Goal: Information Seeking & Learning: Learn about a topic

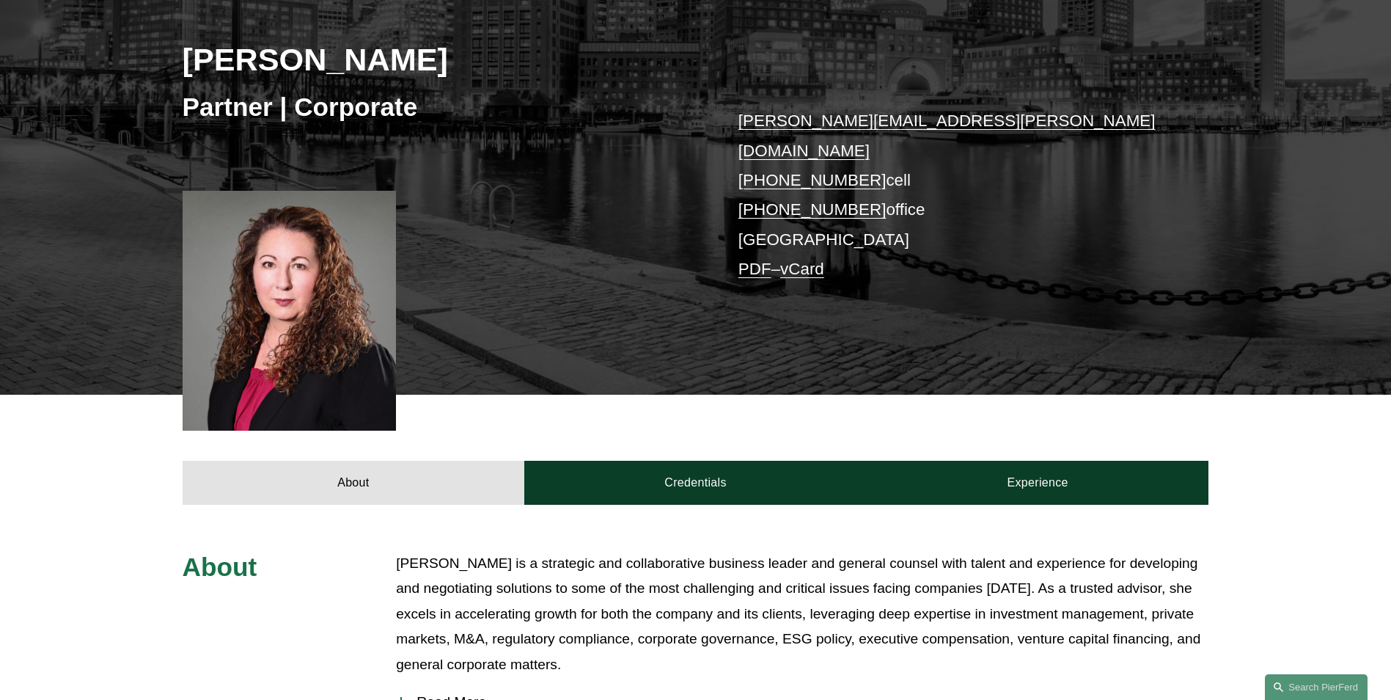
scroll to position [220, 0]
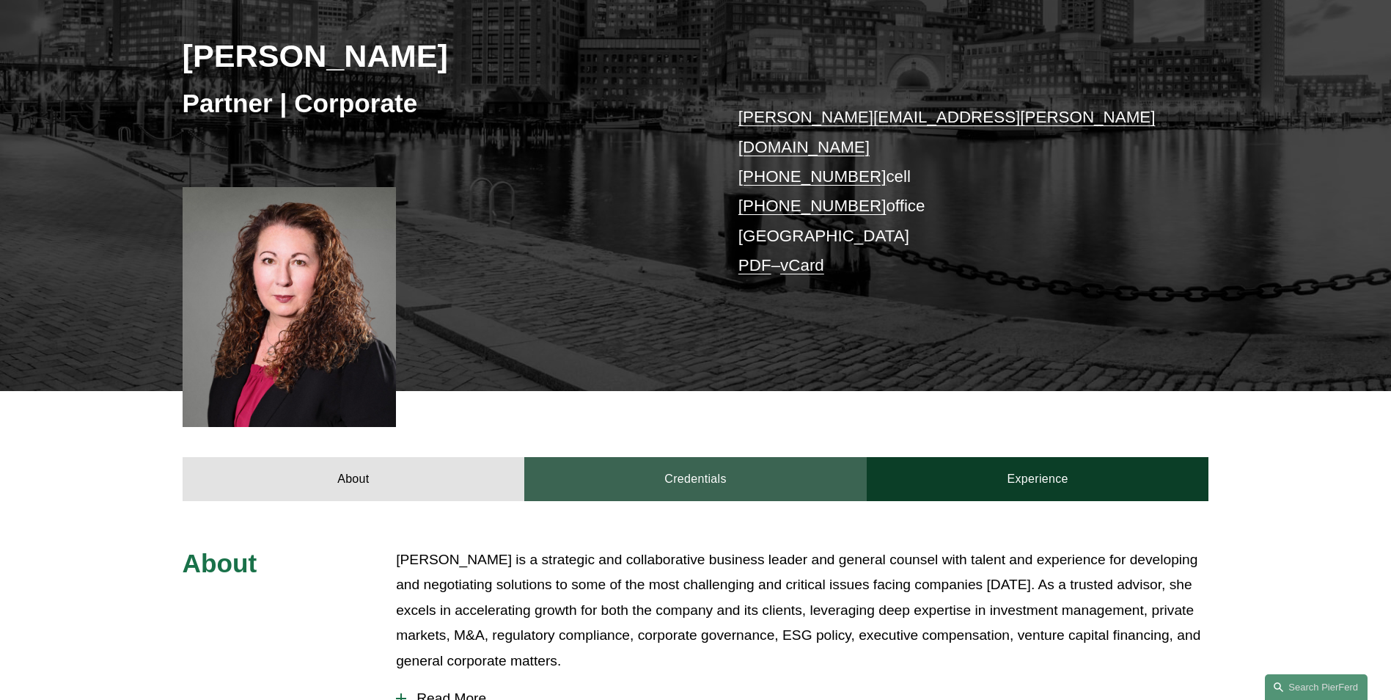
click at [713, 457] on link "Credentials" at bounding box center [695, 479] width 342 height 44
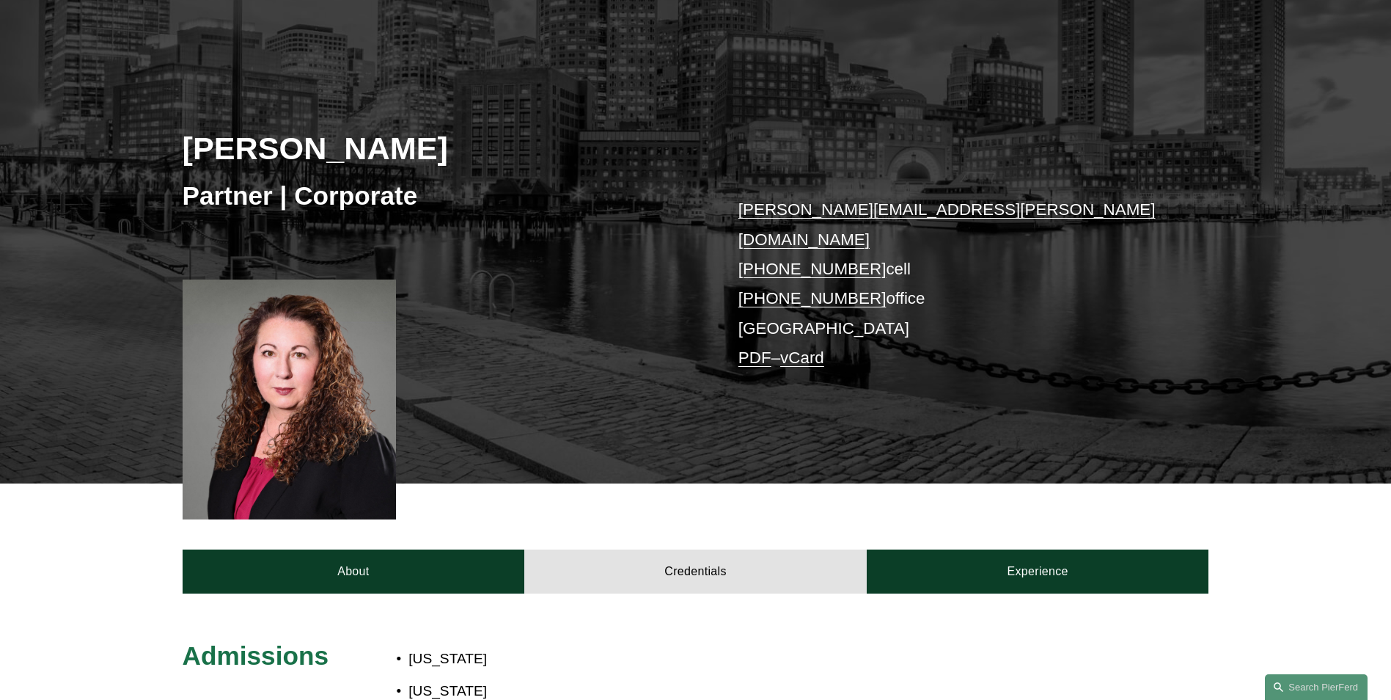
scroll to position [0, 0]
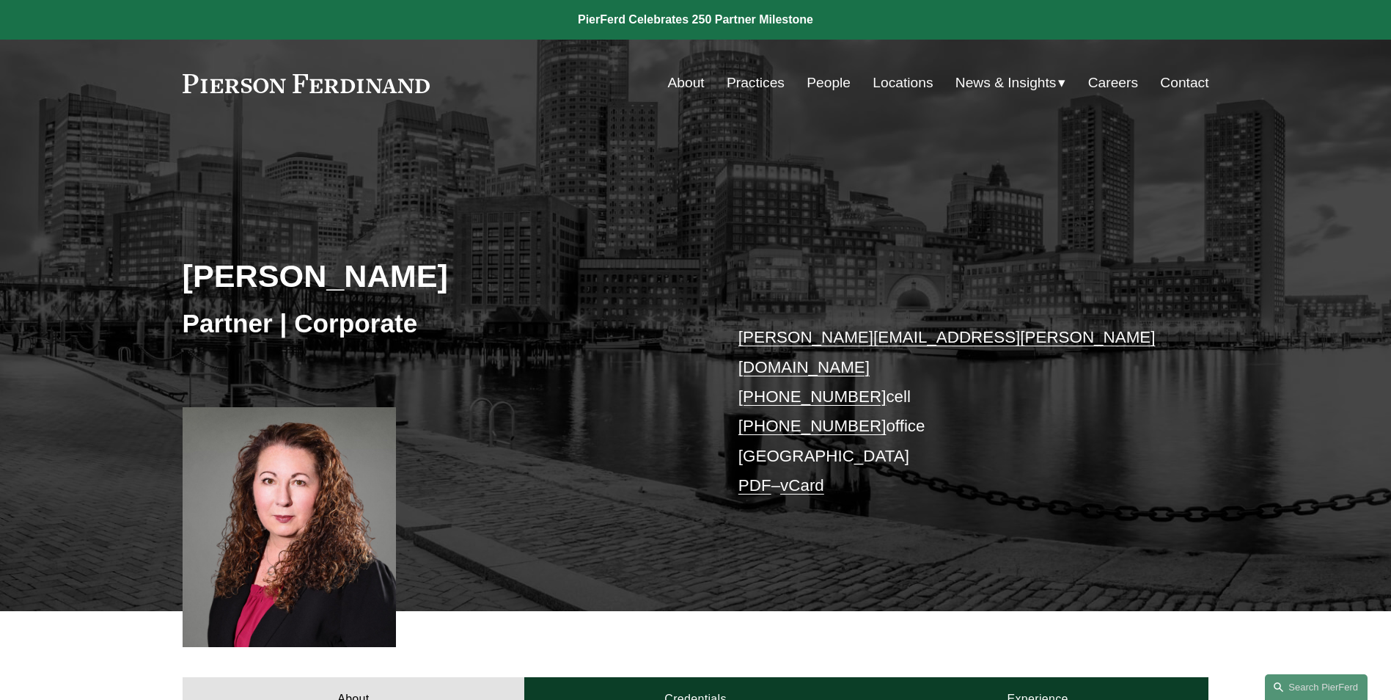
click at [873, 78] on link "Locations" at bounding box center [903, 83] width 60 height 28
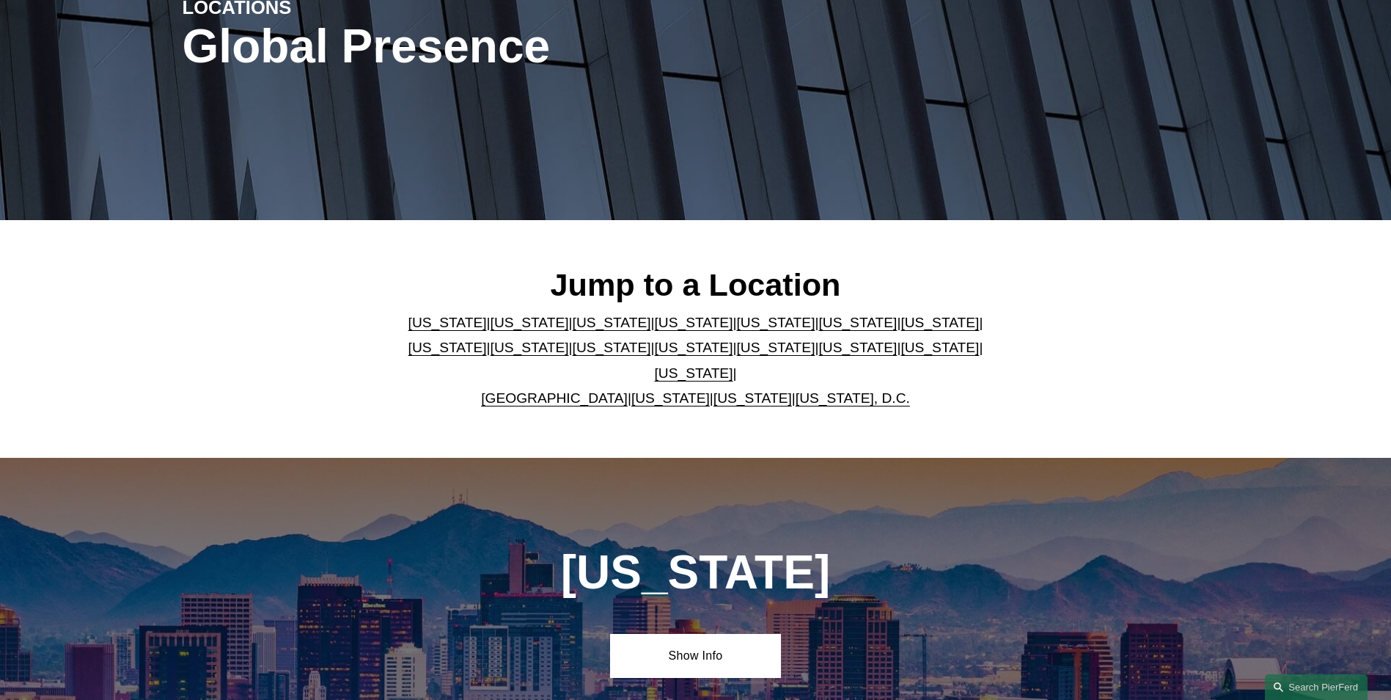
scroll to position [220, 0]
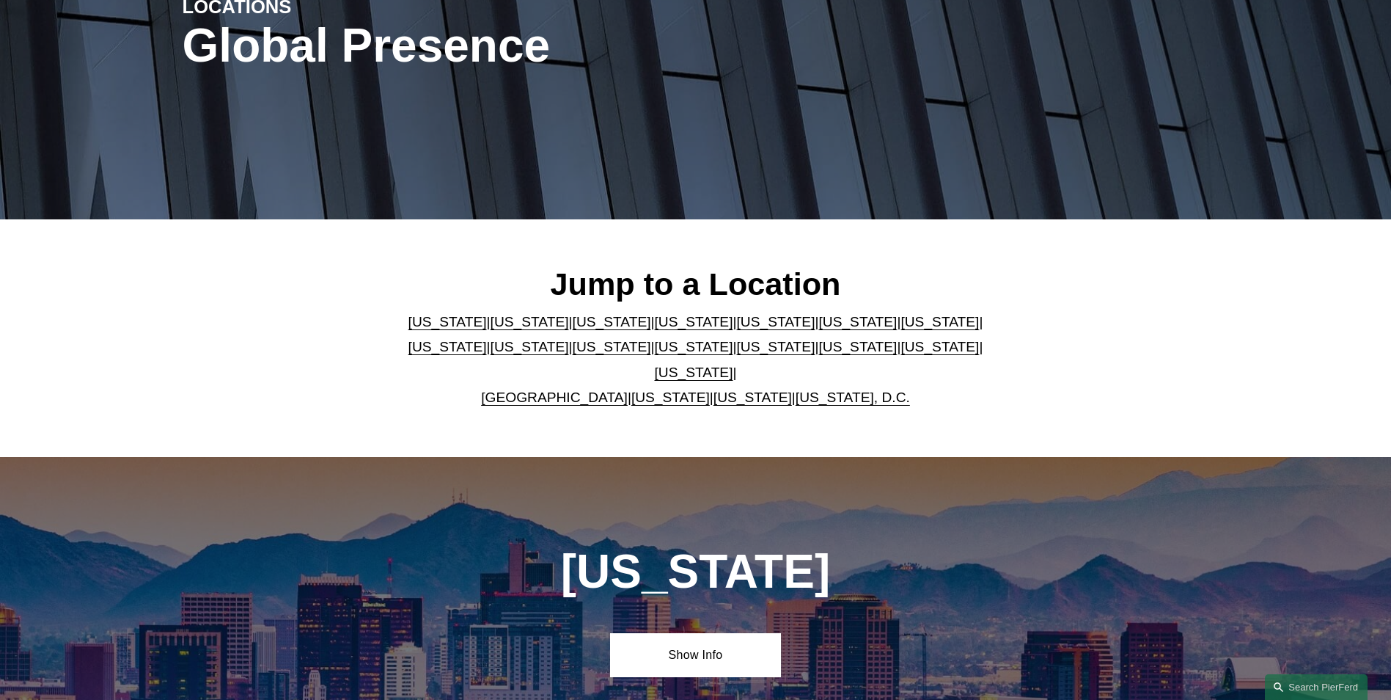
click at [487, 339] on link "[US_STATE]" at bounding box center [447, 346] width 78 height 15
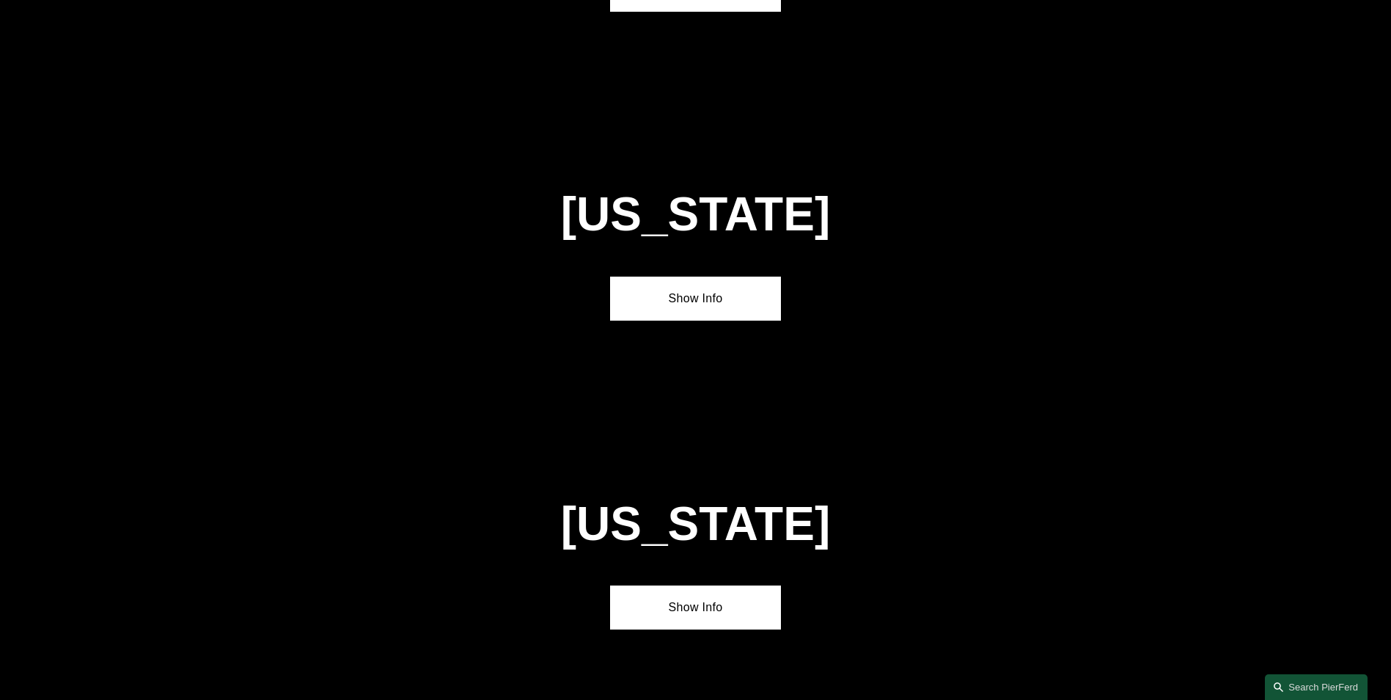
scroll to position [2834, 0]
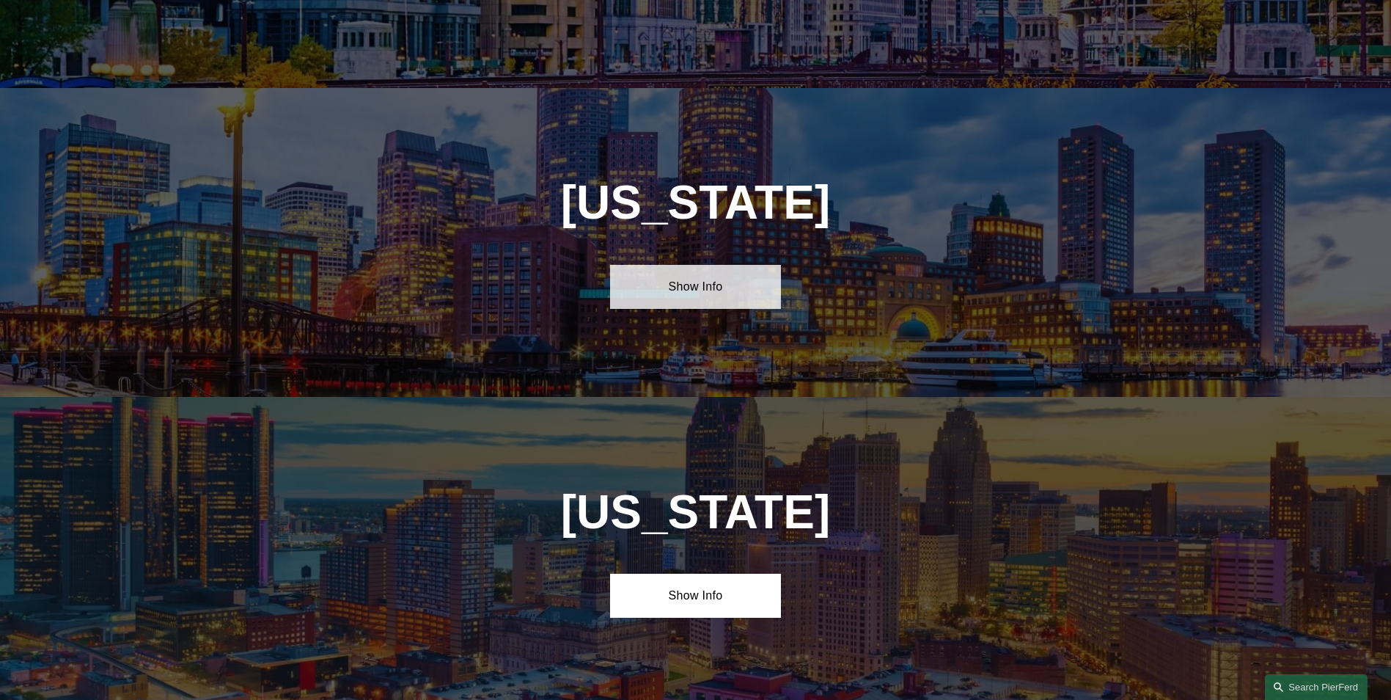
click at [672, 265] on link "Show Info" at bounding box center [695, 287] width 171 height 44
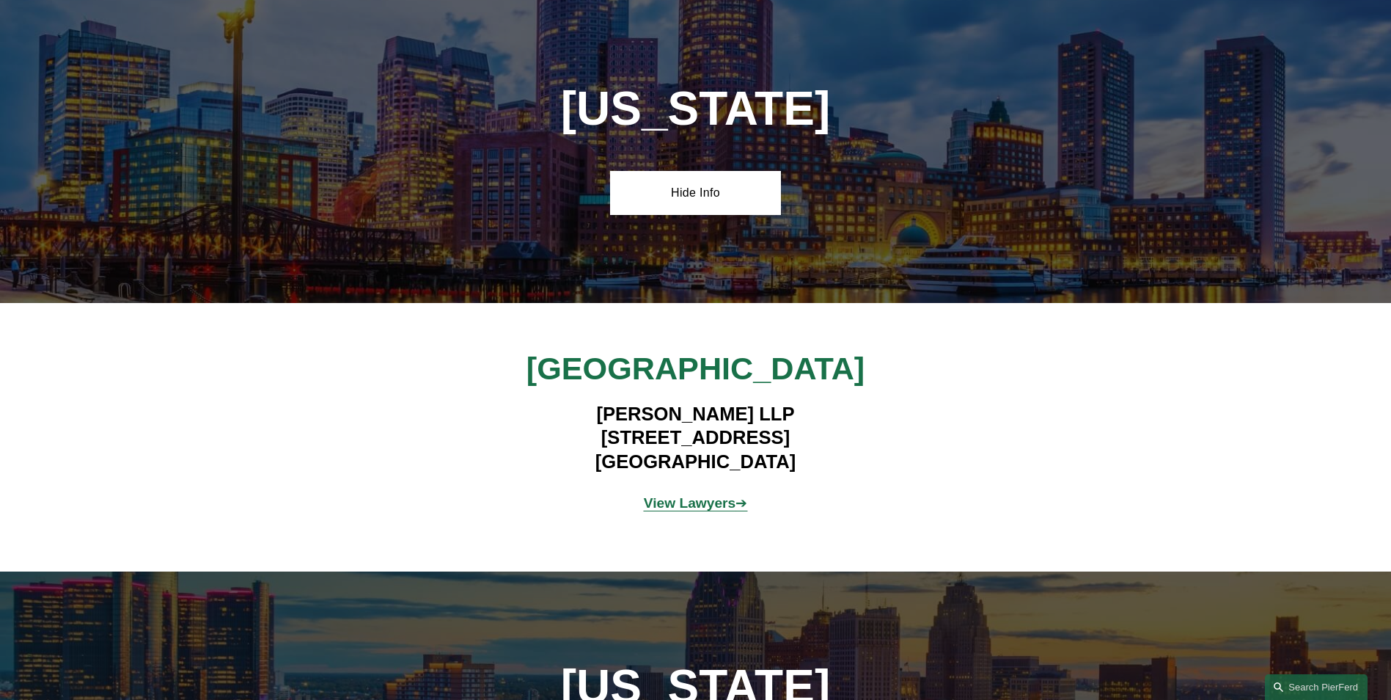
scroll to position [3054, 0]
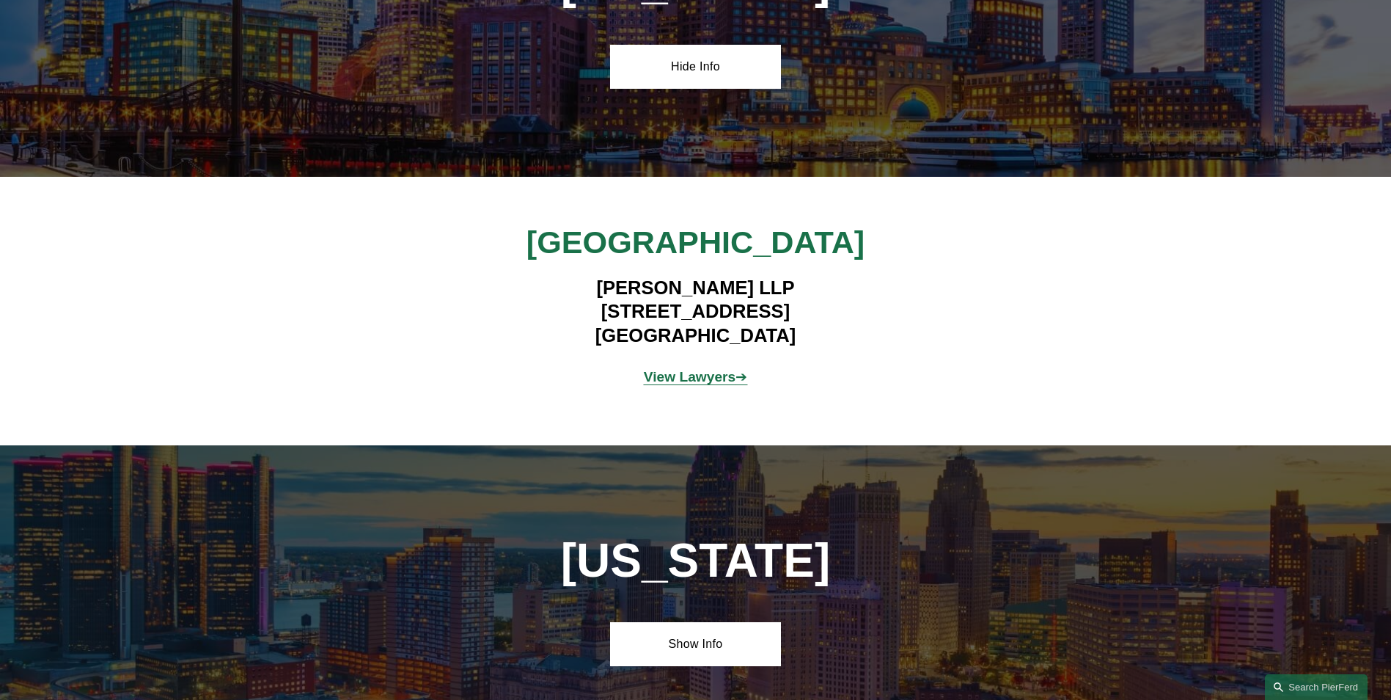
click at [717, 369] on strong "View Lawyers" at bounding box center [690, 376] width 92 height 15
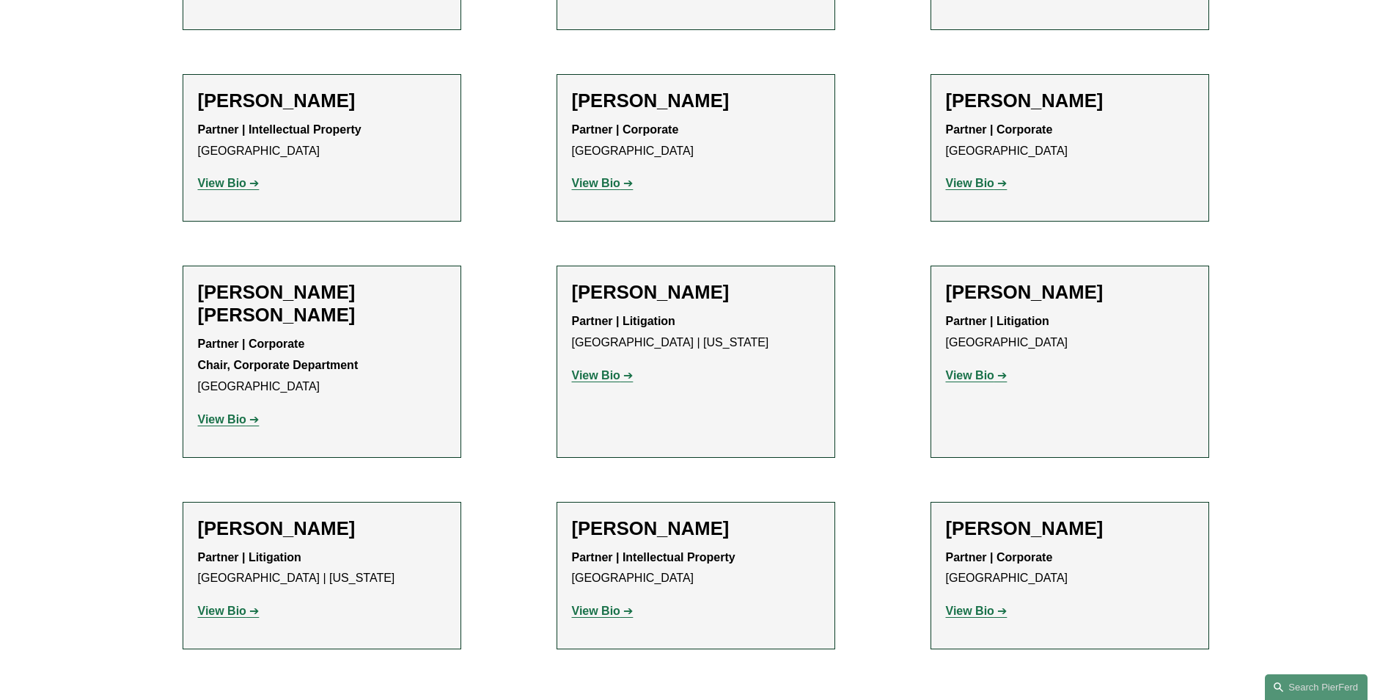
scroll to position [807, 0]
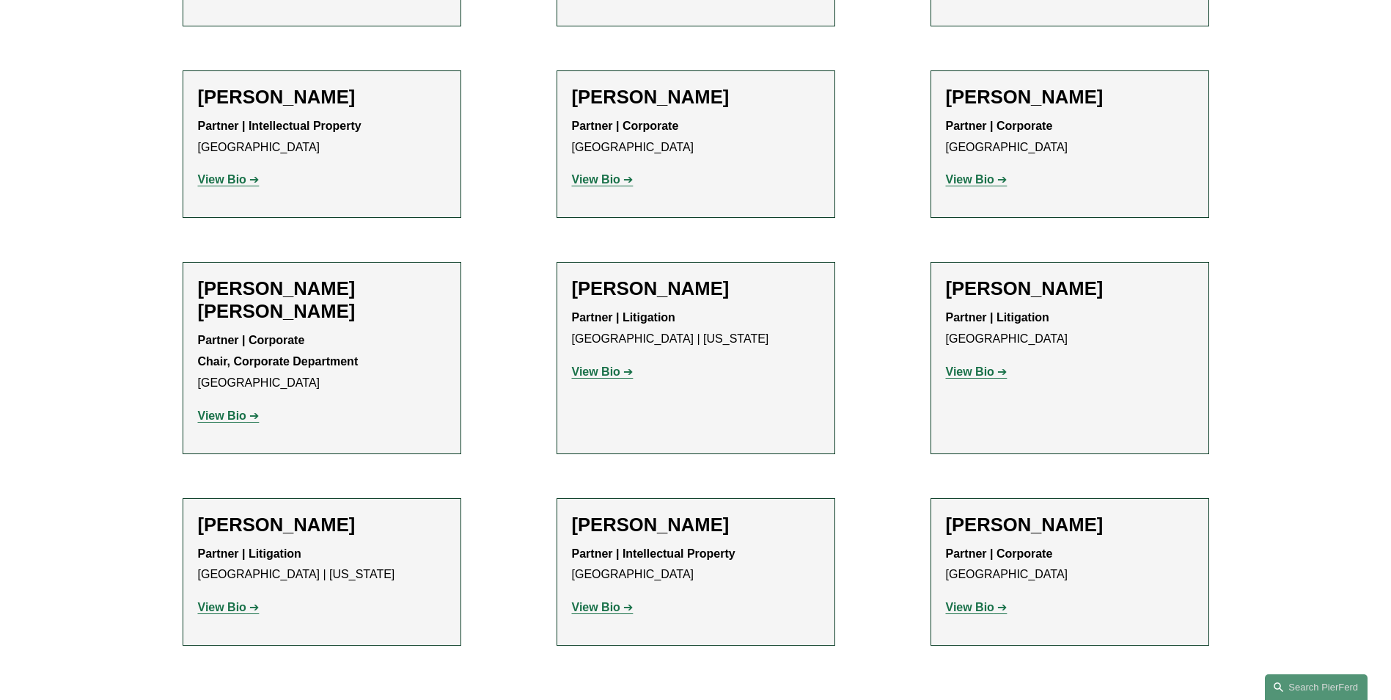
click at [975, 601] on strong "View Bio" at bounding box center [970, 607] width 48 height 12
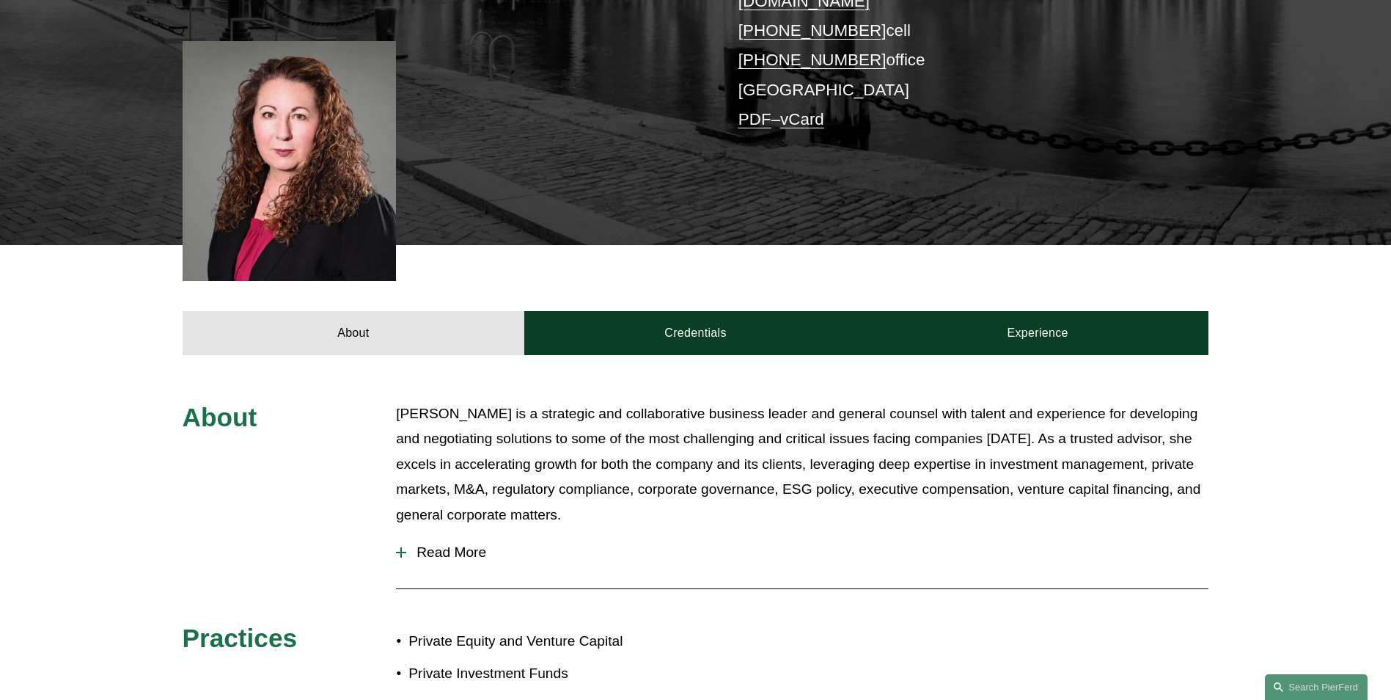
scroll to position [367, 0]
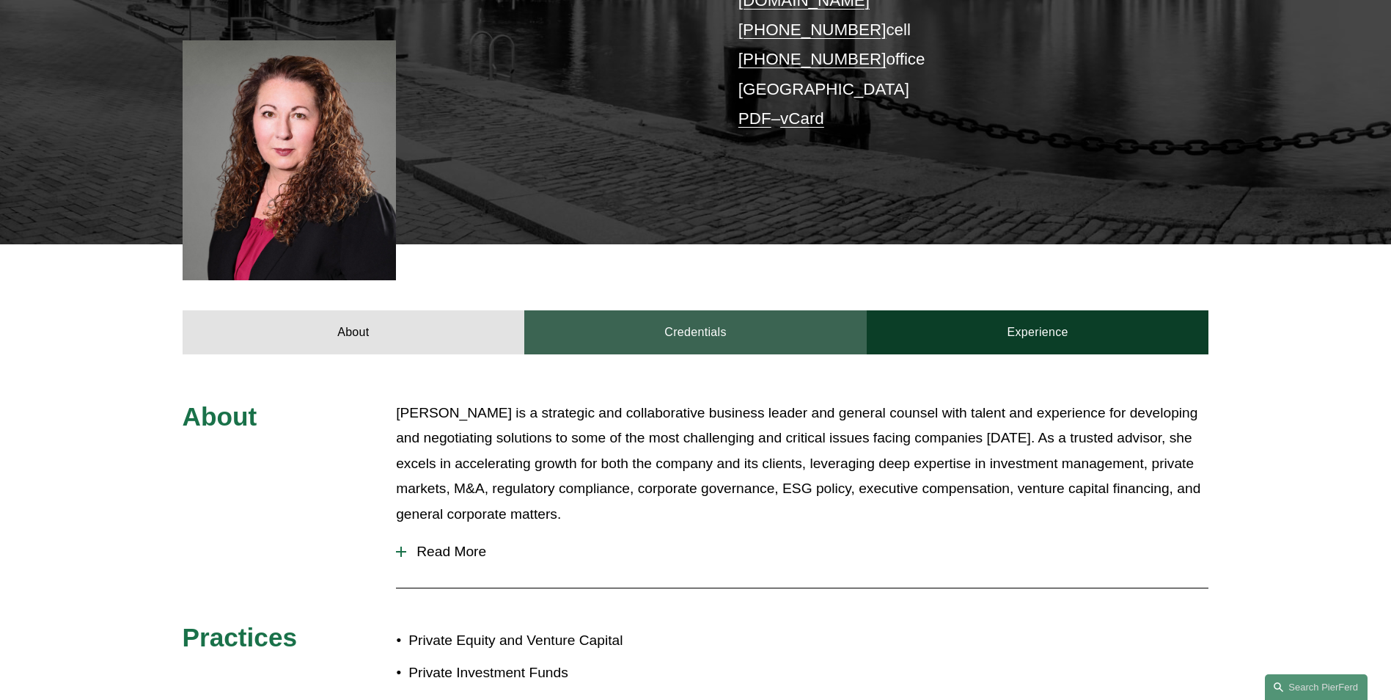
click at [680, 310] on link "Credentials" at bounding box center [695, 332] width 342 height 44
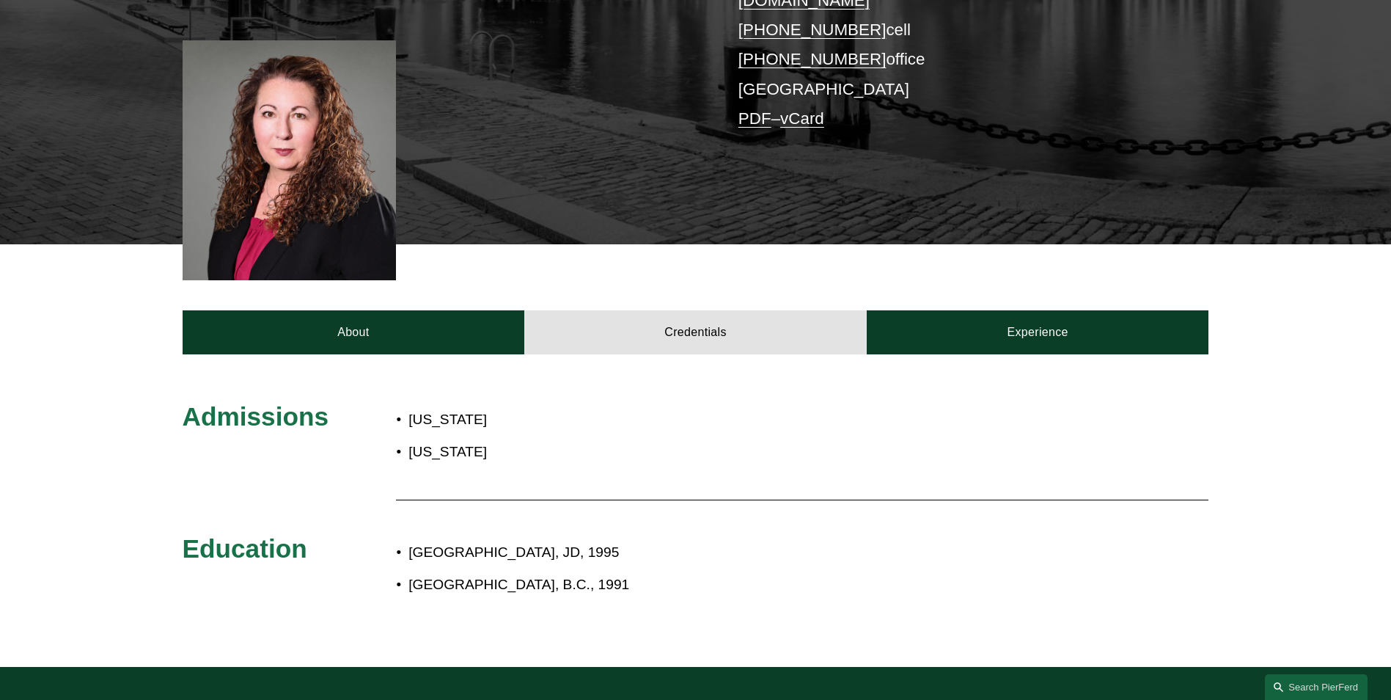
scroll to position [220, 0]
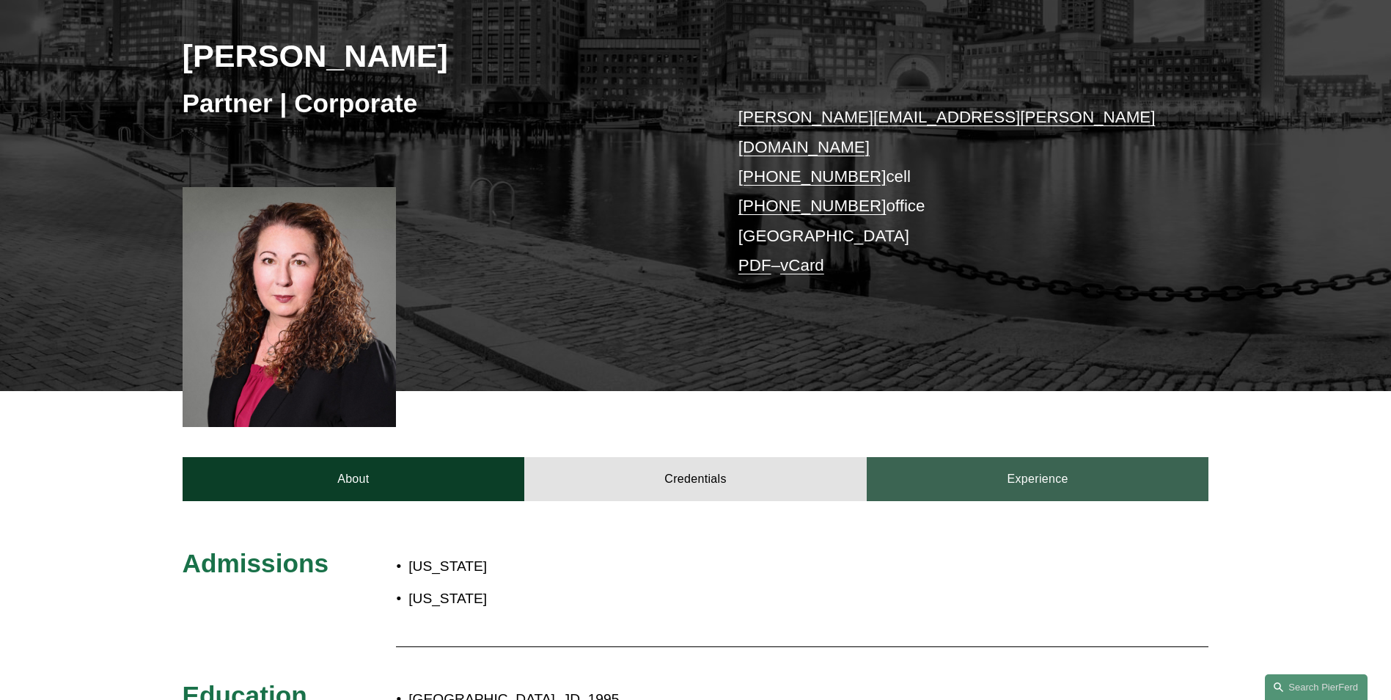
click at [983, 457] on link "Experience" at bounding box center [1038, 479] width 342 height 44
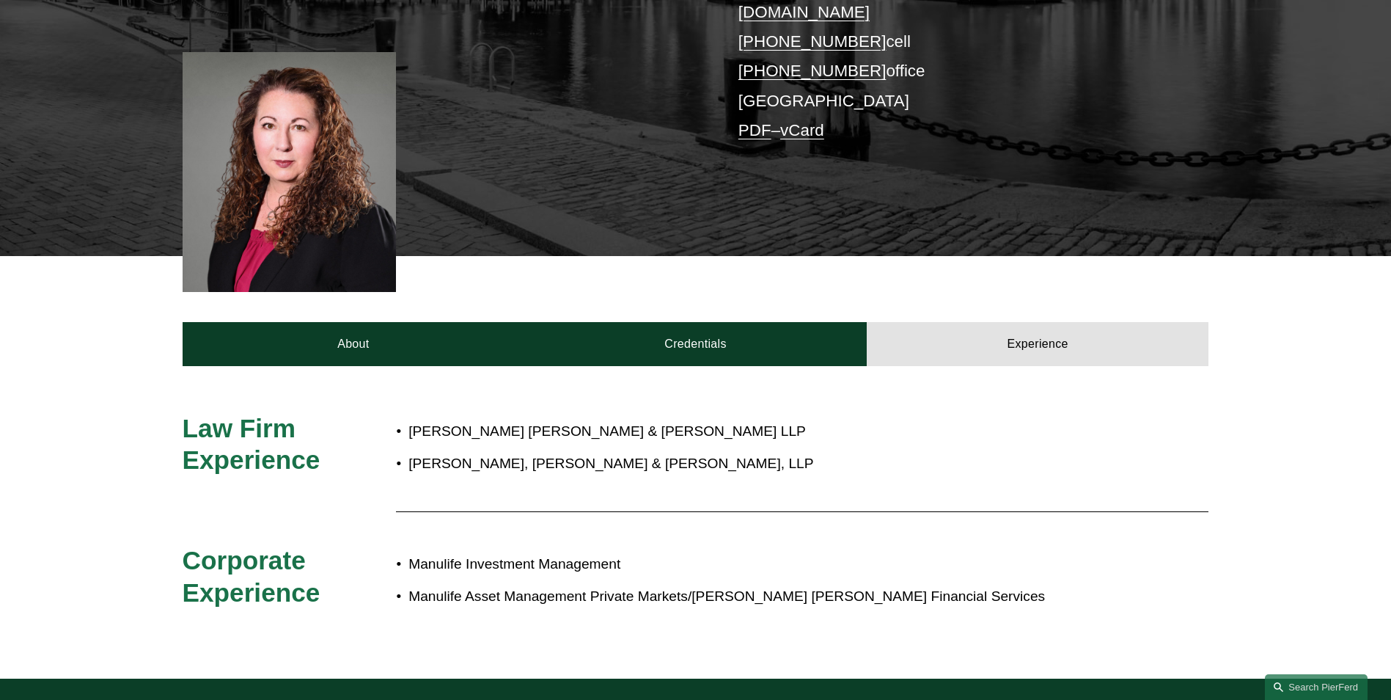
scroll to position [367, 0]
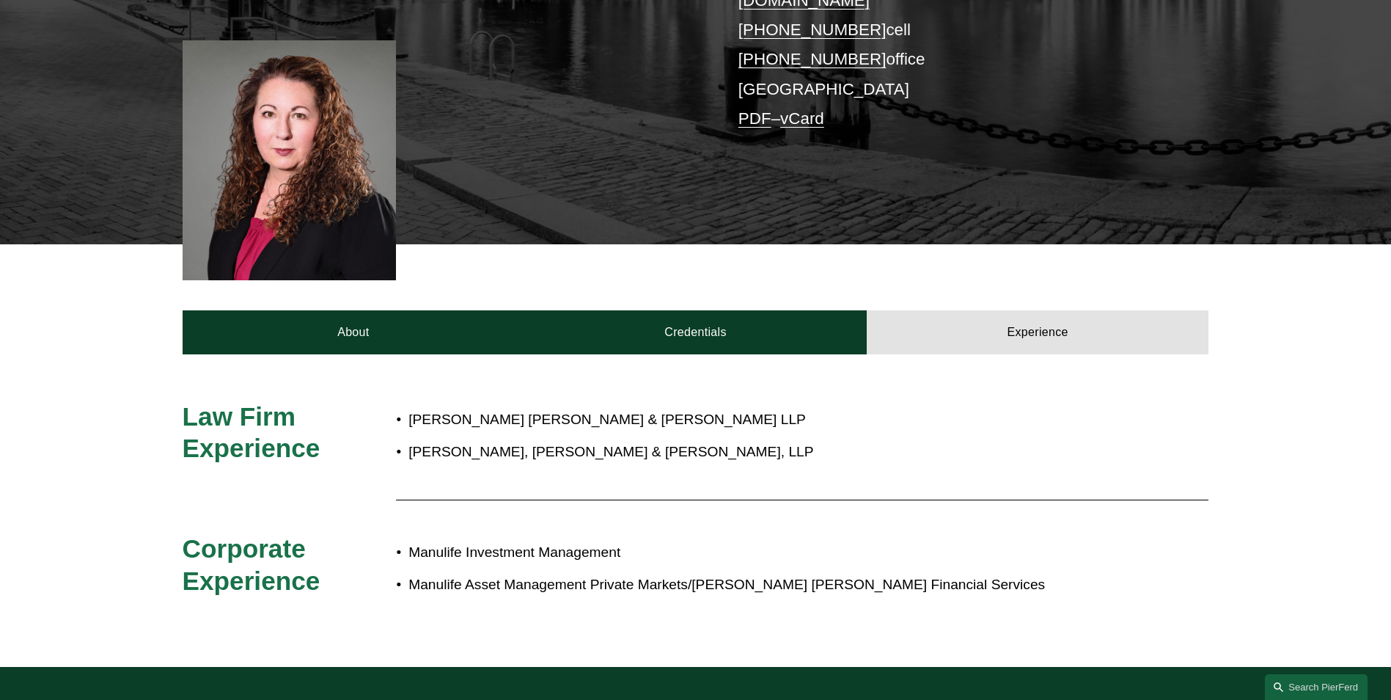
drag, startPoint x: 1151, startPoint y: 100, endPoint x: 1099, endPoint y: 56, distance: 68.6
